Goal: Task Accomplishment & Management: Manage account settings

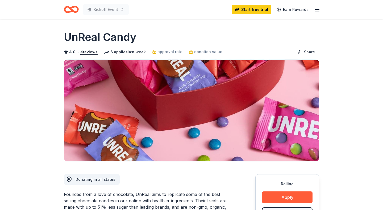
click at [316, 12] on icon "button" at bounding box center [317, 9] width 6 height 6
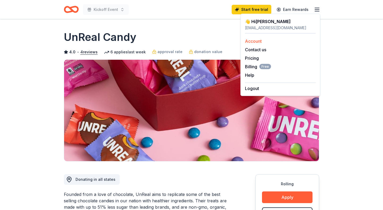
click at [262, 40] on div "Account" at bounding box center [280, 41] width 71 height 6
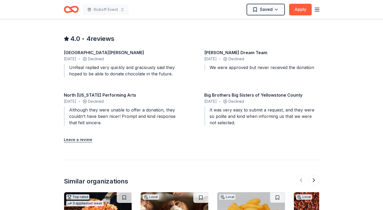
scroll to position [467, 0]
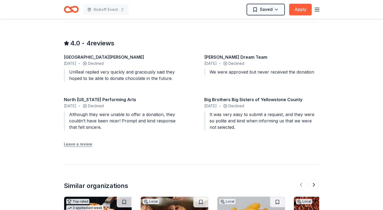
click at [82, 145] on button "Leave a review" at bounding box center [78, 144] width 28 height 6
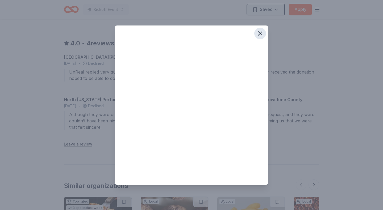
click at [259, 34] on icon "button" at bounding box center [260, 34] width 4 height 4
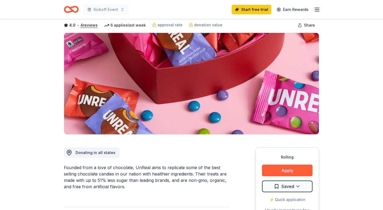
scroll to position [0, 0]
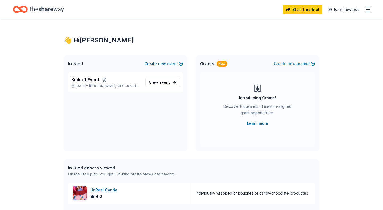
click at [369, 10] on icon "button" at bounding box center [368, 9] width 6 height 6
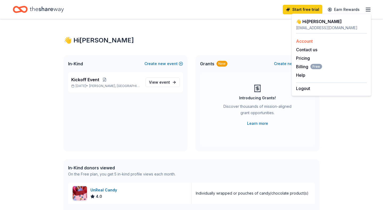
click at [304, 41] on link "Account" at bounding box center [304, 41] width 17 height 5
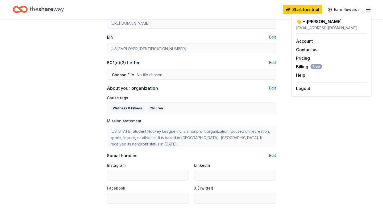
scroll to position [322, 0]
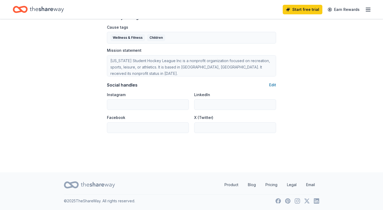
click at [275, 83] on button "Edit" at bounding box center [272, 85] width 7 height 6
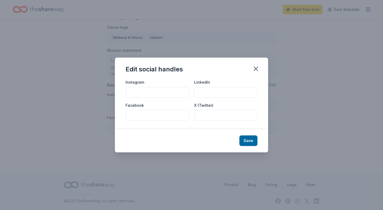
click at [149, 93] on input "Instagram" at bounding box center [156, 92] width 63 height 11
type input "@mshlgirlshockey"
click at [249, 143] on button "Save" at bounding box center [248, 141] width 18 height 11
type input "@mshlgirlshockey"
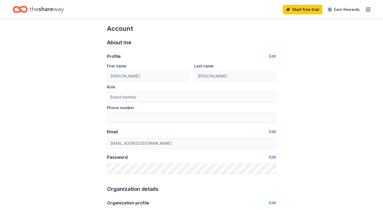
scroll to position [0, 0]
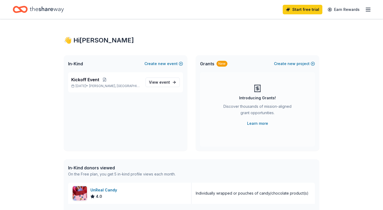
click at [77, 63] on span "In-Kind" at bounding box center [75, 64] width 15 height 6
click at [54, 11] on icon "Home" at bounding box center [47, 9] width 34 height 11
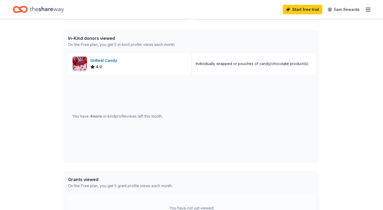
click at [76, 79] on div "You have 4 more in-kind profile views left this month." at bounding box center [191, 116] width 247 height 84
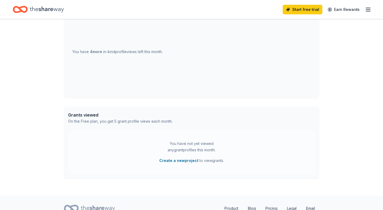
scroll to position [218, 0]
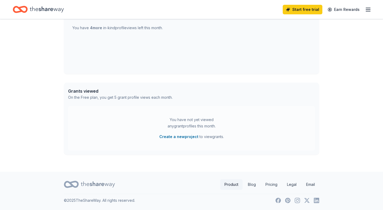
click at [232, 185] on link "Product" at bounding box center [231, 184] width 22 height 11
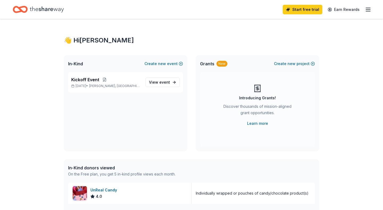
click at [367, 10] on icon "button" at bounding box center [368, 9] width 6 height 6
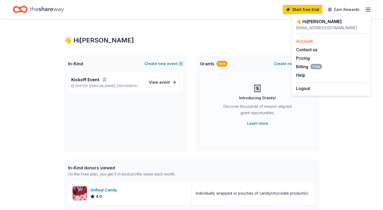
click at [302, 42] on link "Account" at bounding box center [304, 41] width 17 height 5
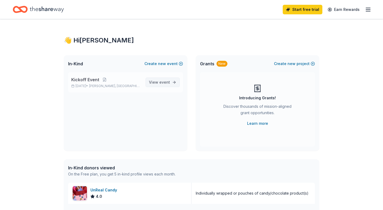
click at [168, 82] on span "event" at bounding box center [164, 82] width 11 height 5
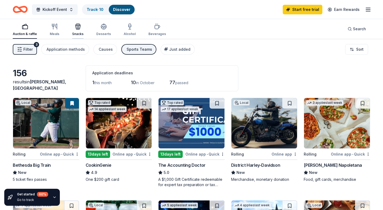
click at [78, 26] on icon "button" at bounding box center [78, 28] width 0 height 4
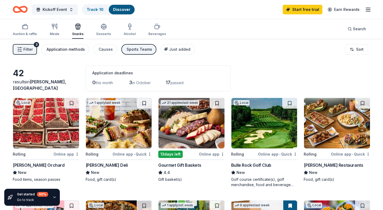
click at [67, 50] on div "Application methods" at bounding box center [66, 49] width 38 height 6
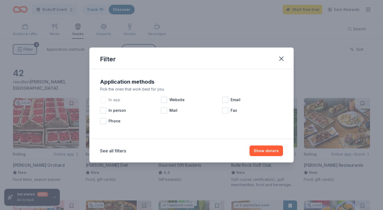
click at [103, 99] on div at bounding box center [103, 100] width 6 height 6
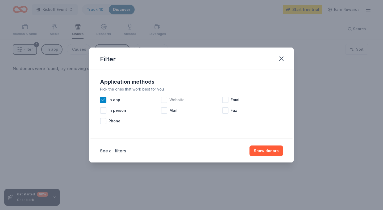
click at [164, 99] on div at bounding box center [164, 100] width 6 height 6
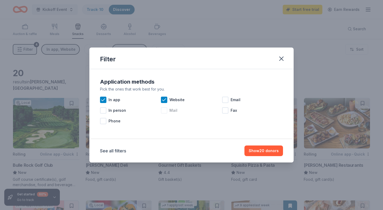
click at [164, 111] on div at bounding box center [164, 110] width 6 height 6
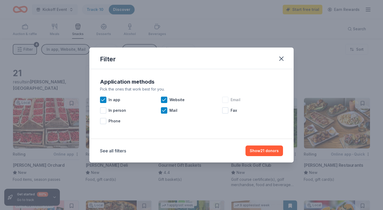
click at [225, 100] on div at bounding box center [225, 100] width 6 height 6
click at [104, 111] on div at bounding box center [103, 110] width 6 height 6
click at [267, 153] on button "Show 42 donors" at bounding box center [263, 151] width 39 height 11
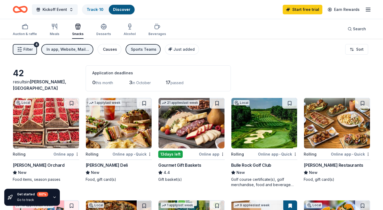
click at [110, 50] on div "Causes" at bounding box center [110, 49] width 14 height 6
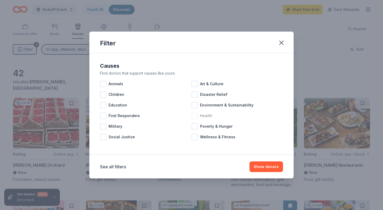
click at [194, 115] on div at bounding box center [194, 116] width 6 height 6
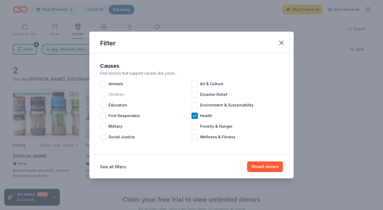
click at [104, 95] on div at bounding box center [103, 94] width 6 height 6
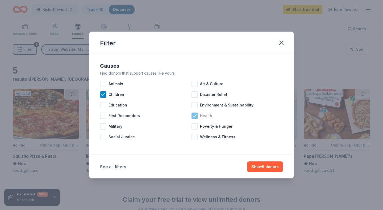
click at [194, 115] on icon at bounding box center [194, 115] width 5 height 5
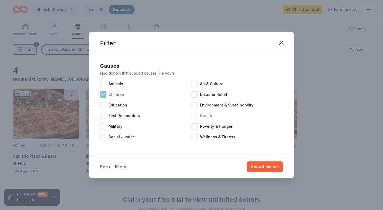
click at [103, 94] on icon at bounding box center [102, 94] width 5 height 5
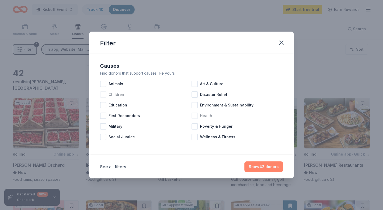
click at [259, 168] on button "Show 42 donors" at bounding box center [263, 167] width 39 height 11
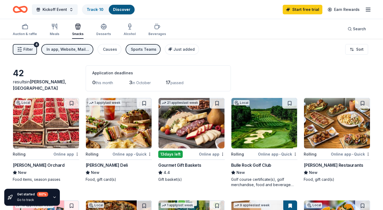
click at [29, 51] on span "Filter" at bounding box center [27, 49] width 9 height 6
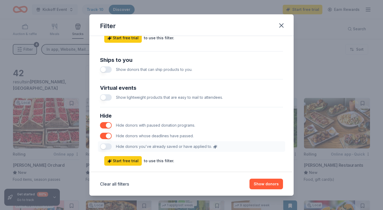
scroll to position [250, 0]
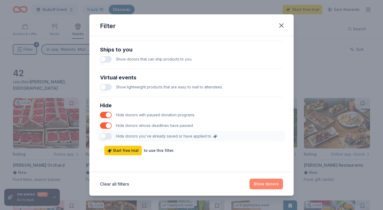
click at [262, 184] on button "Show donors" at bounding box center [265, 184] width 33 height 11
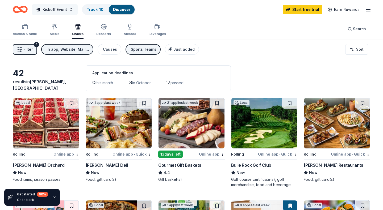
click at [65, 10] on span "Kickoff Event" at bounding box center [55, 9] width 24 height 6
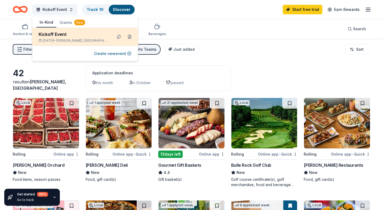
click at [129, 37] on button at bounding box center [129, 37] width 9 height 9
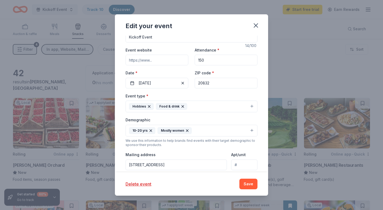
scroll to position [45, 0]
drag, startPoint x: 221, startPoint y: 81, endPoint x: 190, endPoint y: 81, distance: 31.4
click at [190, 81] on div "Event website Attendance * 150 Date * [DATE] ZIP code * 20832" at bounding box center [191, 67] width 132 height 42
drag, startPoint x: 219, startPoint y: 81, endPoint x: 182, endPoint y: 81, distance: 36.7
click at [195, 81] on input "20832" at bounding box center [226, 82] width 63 height 11
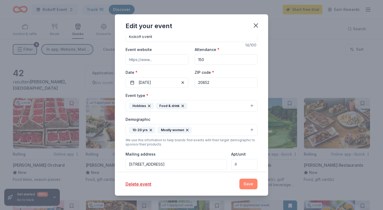
type input "20852"
click at [249, 180] on button "Save" at bounding box center [248, 184] width 18 height 11
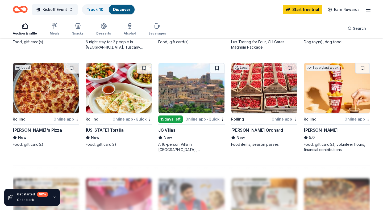
scroll to position [343, 0]
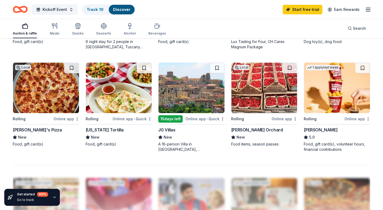
click at [329, 98] on img at bounding box center [337, 88] width 66 height 51
